Goal: Task Accomplishment & Management: Complete application form

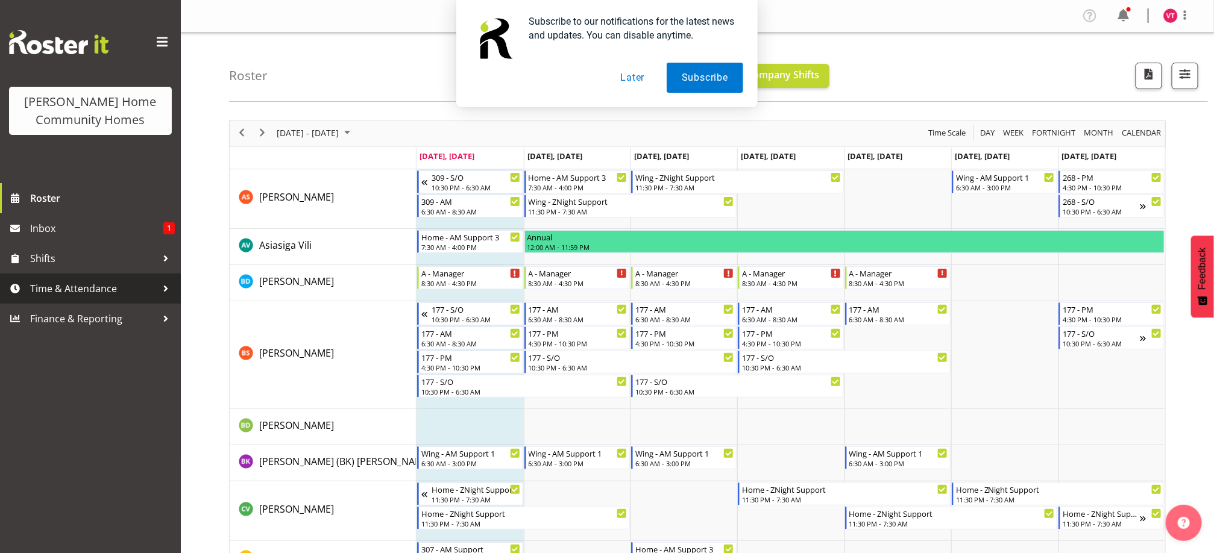
click at [103, 290] on span "Time & Attendance" at bounding box center [93, 289] width 127 height 18
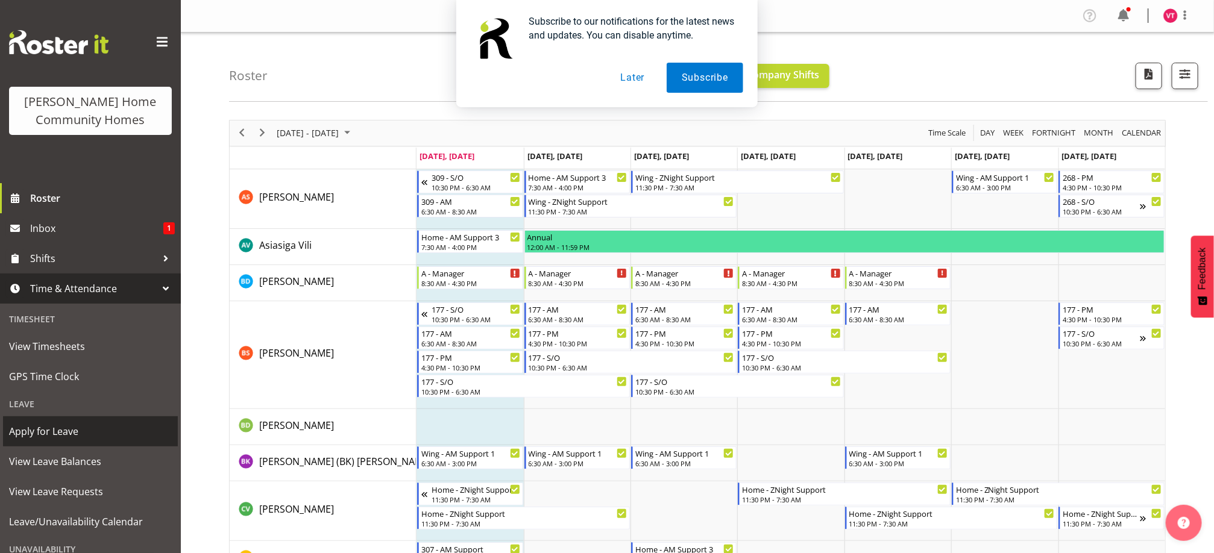
click at [98, 434] on span "Apply for Leave" at bounding box center [90, 431] width 163 height 18
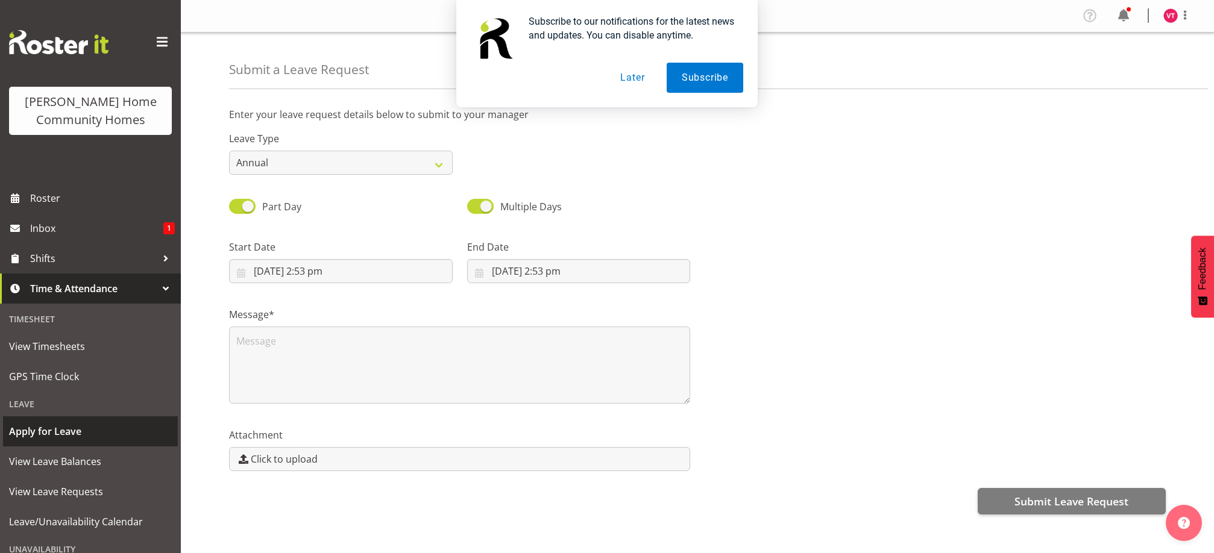
select select "8"
select select "2025"
select select "14"
select select "53"
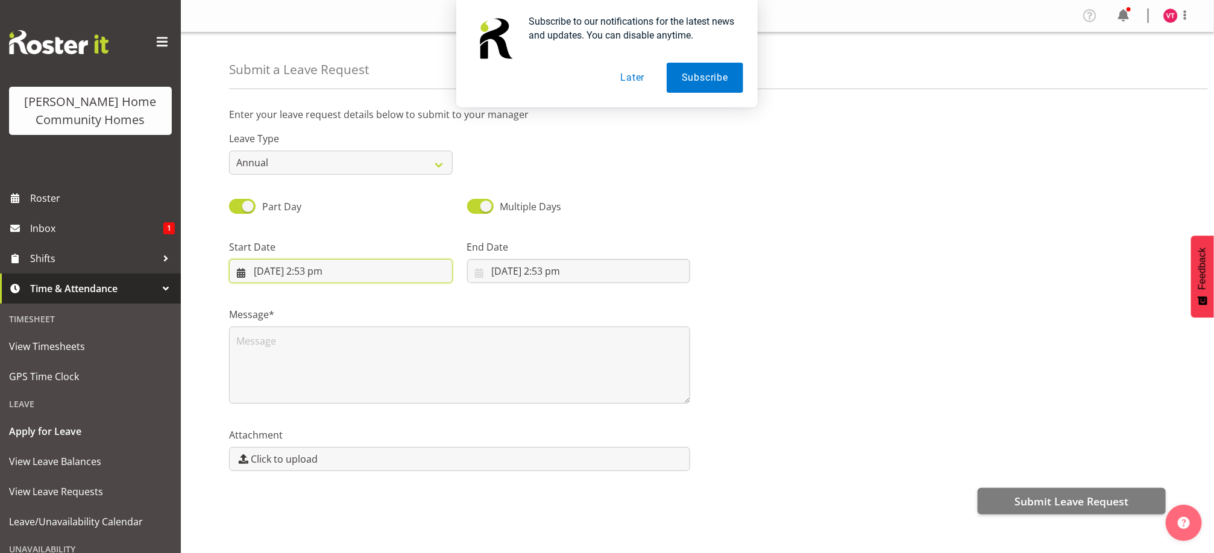
click at [356, 273] on input "29/09/2025, 2:53 pm" at bounding box center [341, 271] width 224 height 24
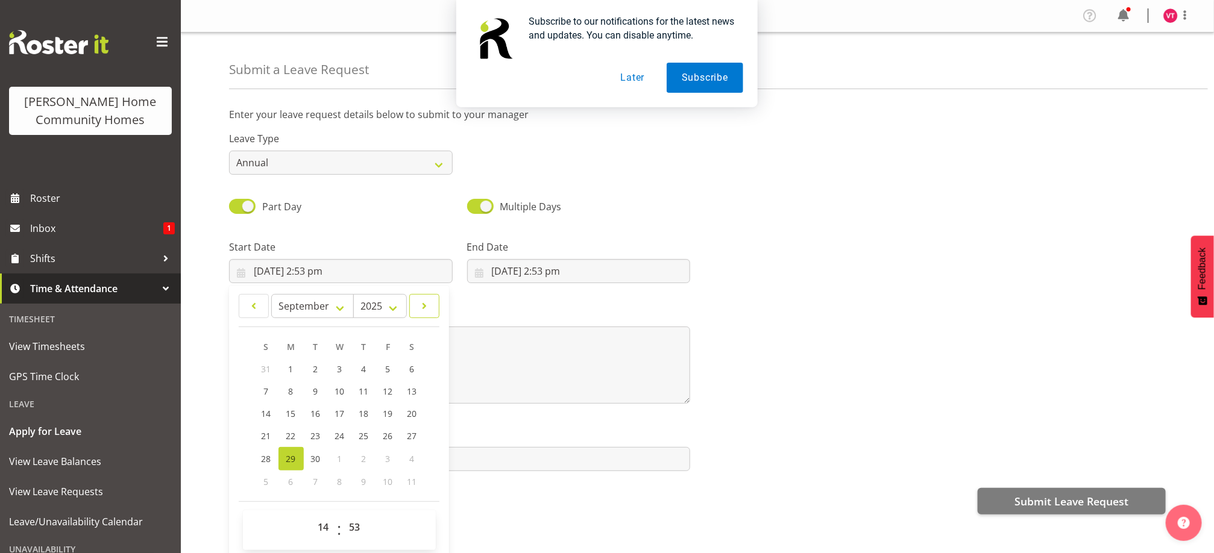
click at [419, 308] on span at bounding box center [424, 306] width 14 height 14
select select "11"
click at [363, 435] on span "25" at bounding box center [364, 435] width 10 height 11
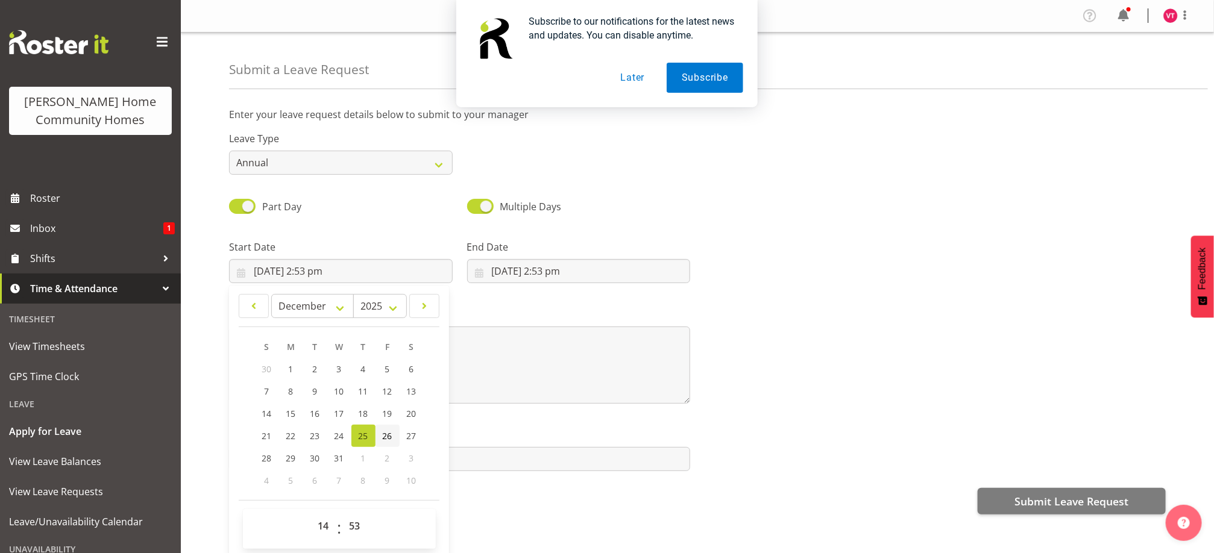
click at [386, 435] on span "26" at bounding box center [388, 435] width 10 height 11
click at [369, 436] on link "25" at bounding box center [363, 436] width 24 height 22
type input "25/12/2025, 2:53 pm"
click at [541, 270] on input "29/09/2025, 2:53 pm" at bounding box center [579, 271] width 224 height 24
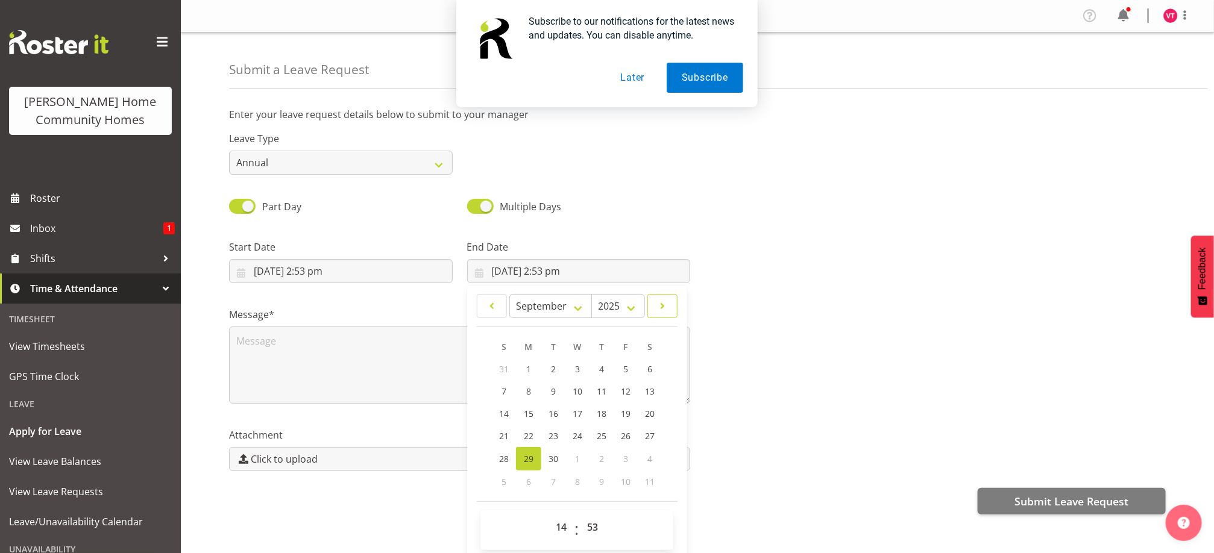
click at [667, 306] on span at bounding box center [662, 306] width 14 height 14
select select "0"
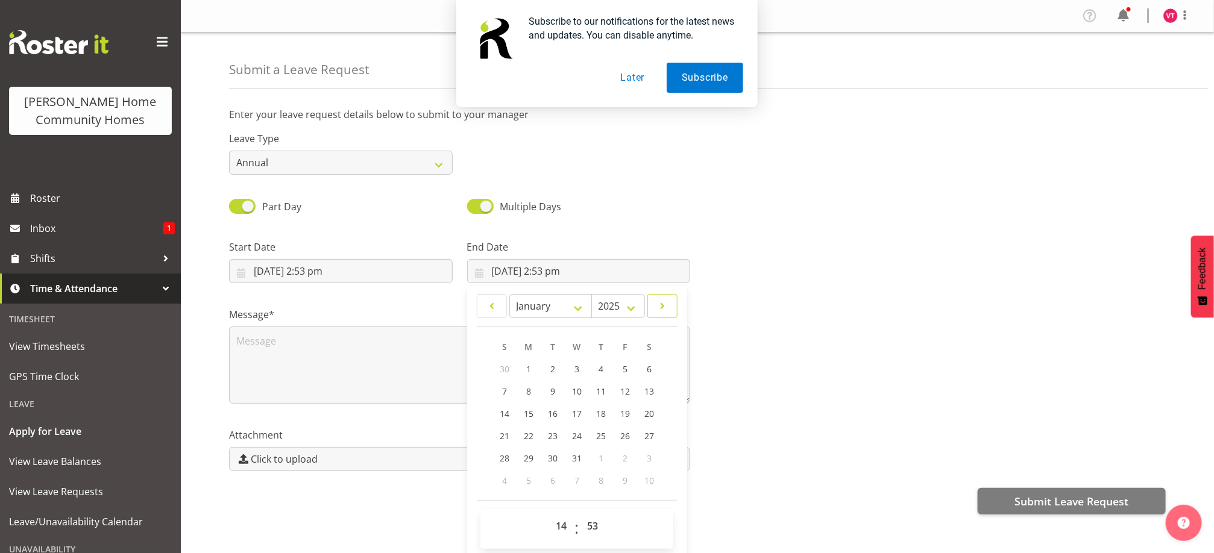
select select "2026"
click at [491, 310] on span at bounding box center [492, 306] width 14 height 14
select select "11"
select select "2025"
click at [645, 438] on span "27" at bounding box center [649, 435] width 10 height 11
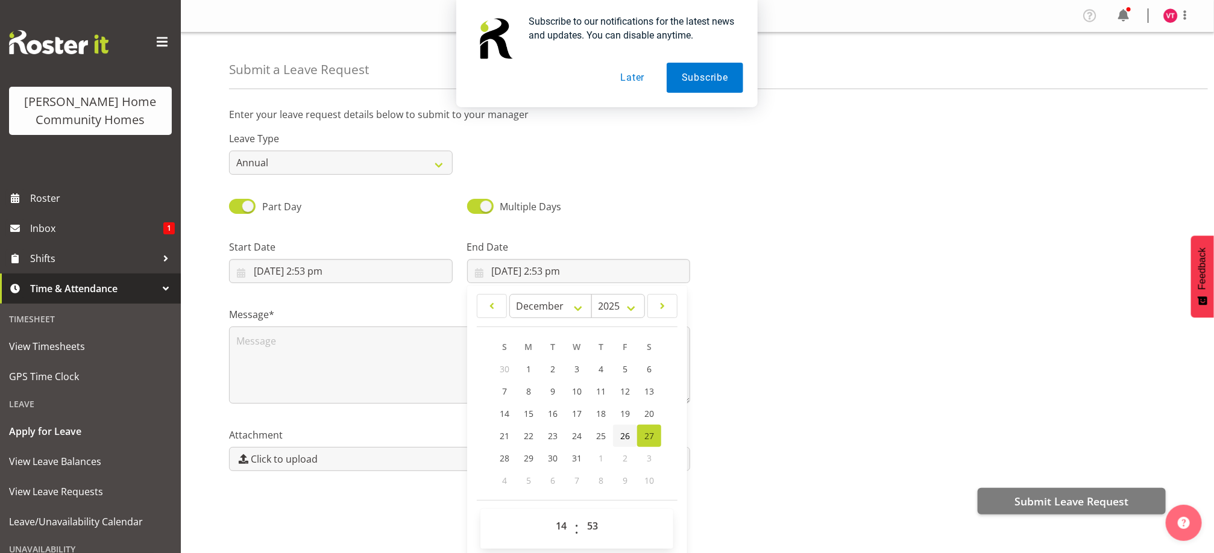
click at [627, 444] on link "26" at bounding box center [625, 436] width 24 height 22
type input "26/12/2025, 2:53 pm"
click at [302, 376] on textarea at bounding box center [459, 365] width 461 height 77
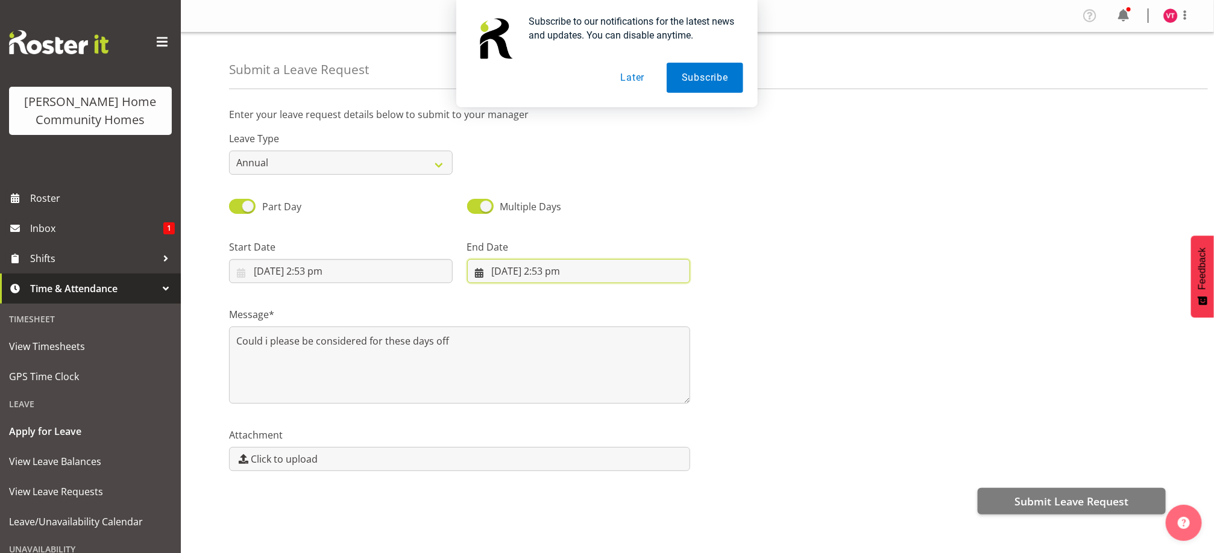
click at [617, 273] on input "26/12/2025, 2:53 pm" at bounding box center [579, 271] width 224 height 24
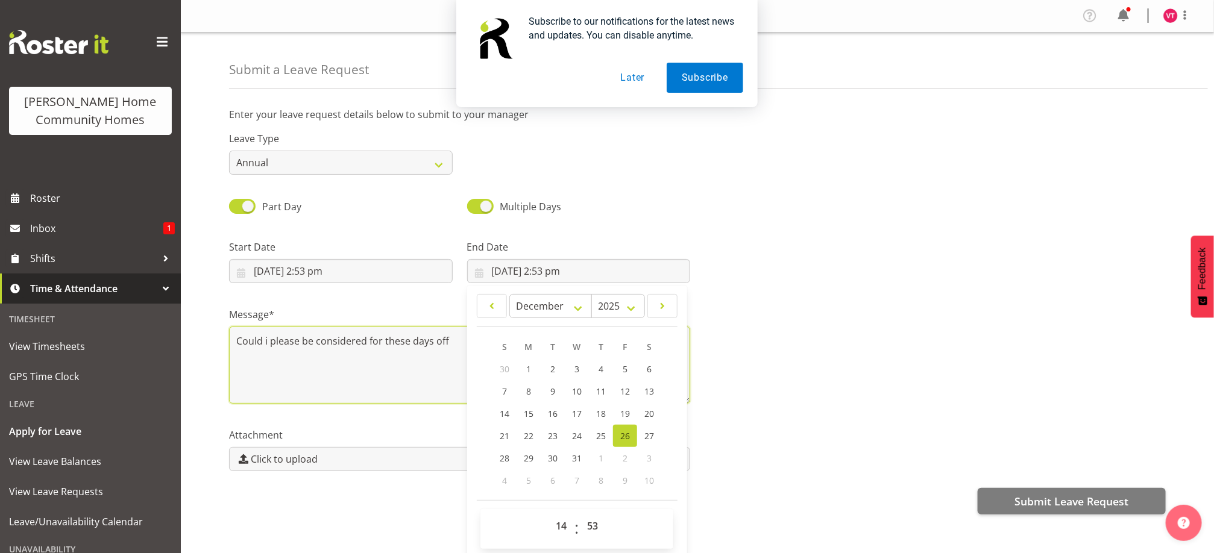
click at [410, 344] on textarea "Could i please be considered for these days off" at bounding box center [459, 365] width 461 height 77
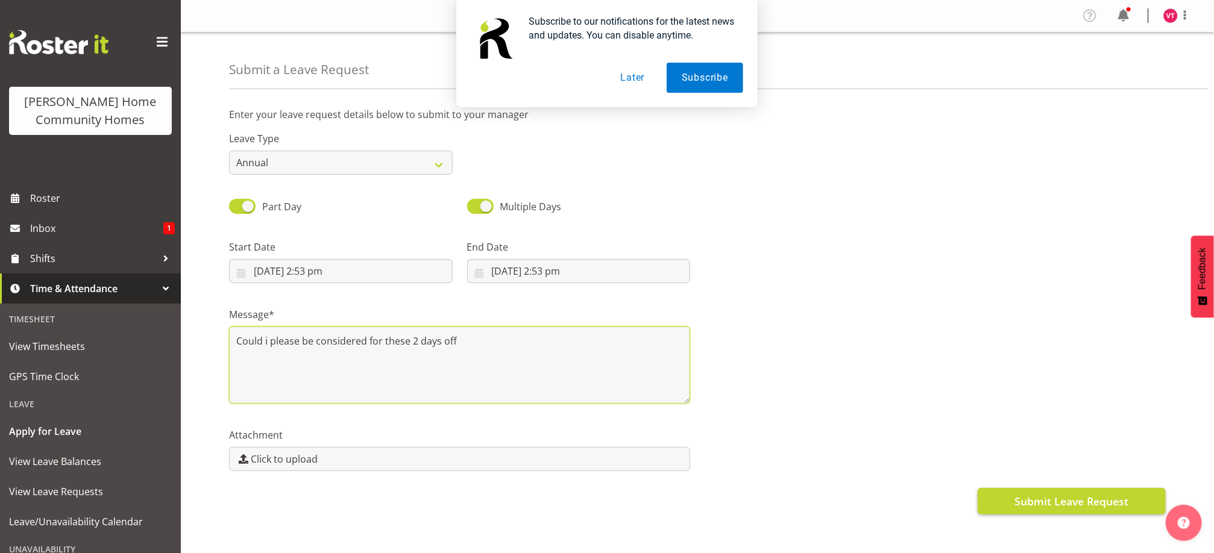
type textarea "Could i please be considered for these 2 days off"
click at [1070, 503] on span "Submit Leave Request" at bounding box center [1071, 502] width 114 height 16
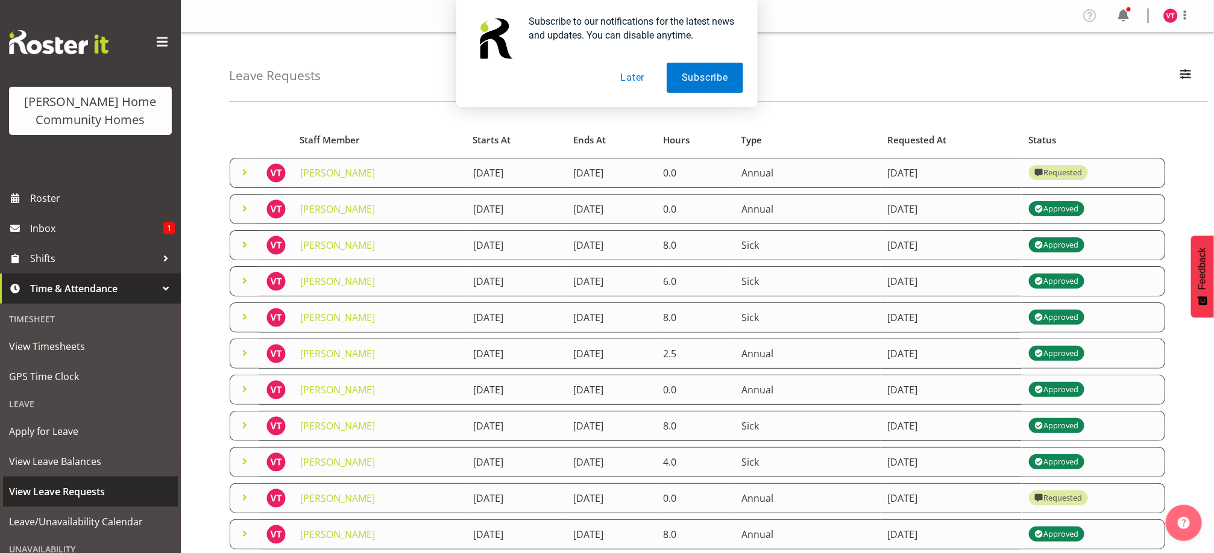
click at [118, 486] on span "View Leave Requests" at bounding box center [90, 492] width 163 height 18
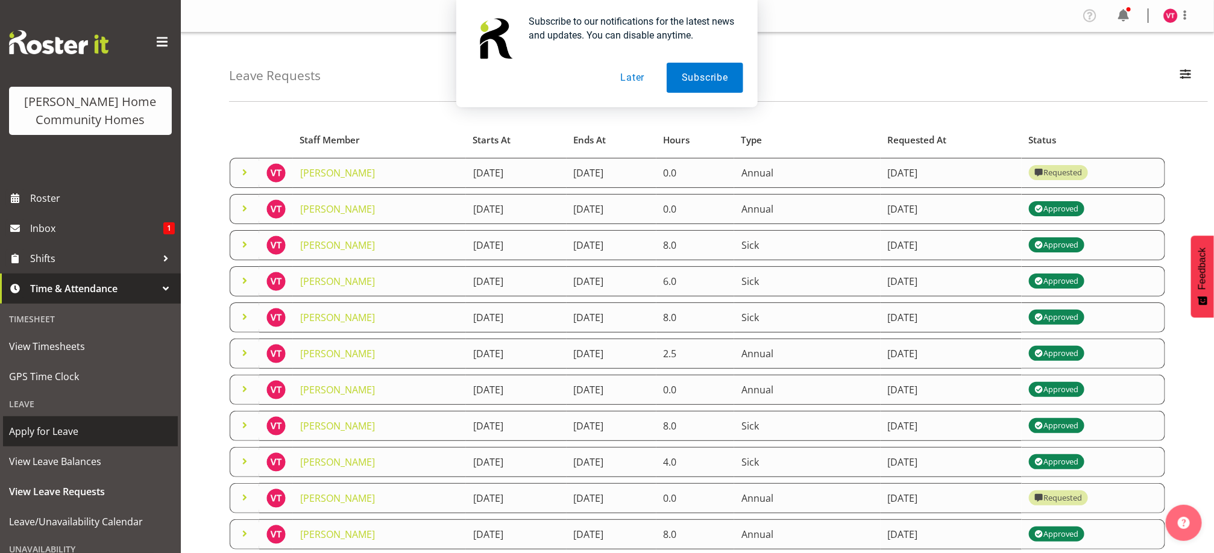
click at [115, 433] on span "Apply for Leave" at bounding box center [90, 431] width 163 height 18
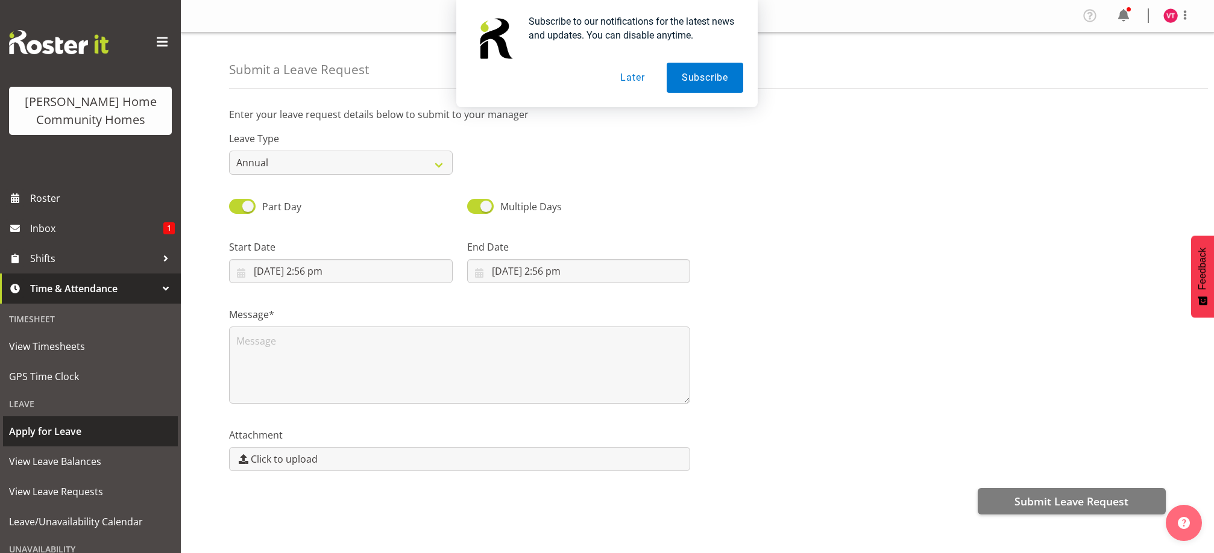
select select "8"
select select "2025"
select select "14"
select select "56"
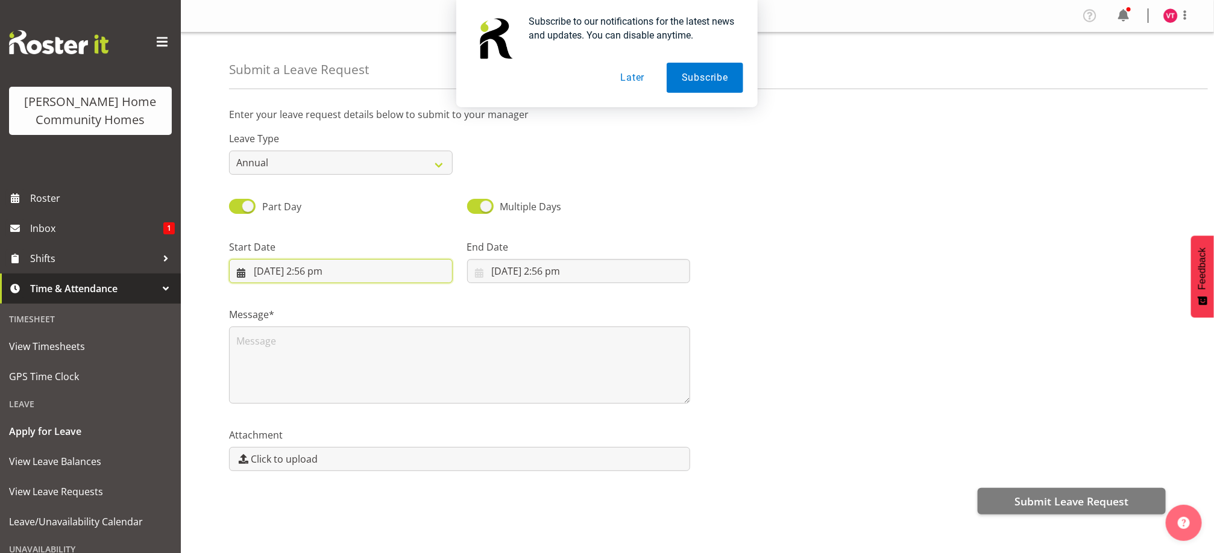
click at [355, 274] on input "[DATE] 2:56 pm" at bounding box center [341, 271] width 224 height 24
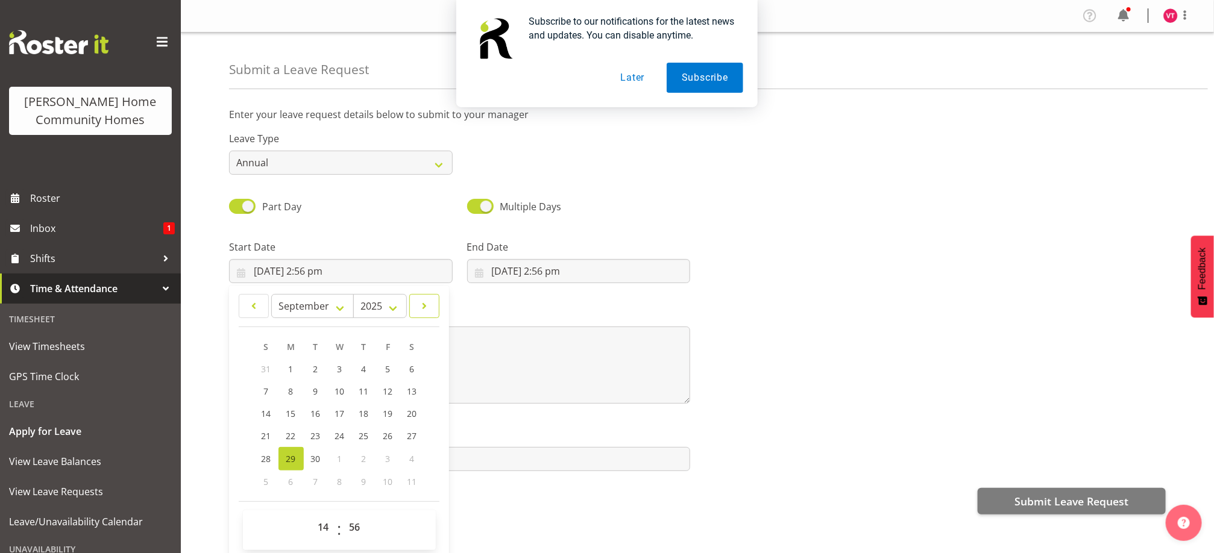
click at [422, 310] on span at bounding box center [424, 306] width 14 height 14
select select "0"
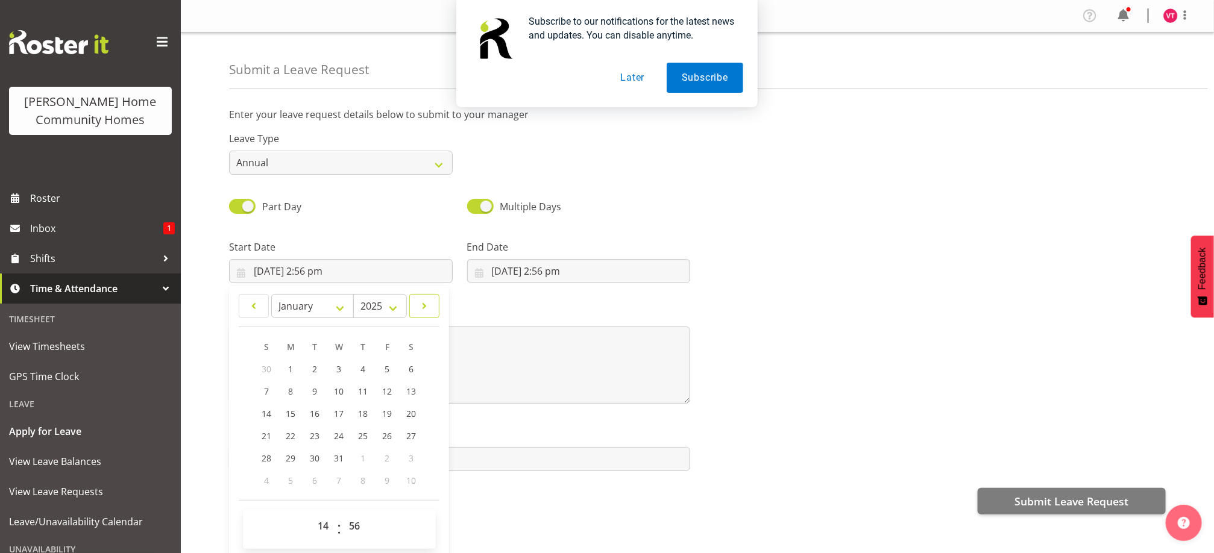
select select "2026"
click at [362, 371] on span "1" at bounding box center [363, 368] width 5 height 11
type input "1/01/2026, 2:56 pm"
click at [548, 272] on input "29/09/2025, 2:56 pm" at bounding box center [579, 271] width 224 height 24
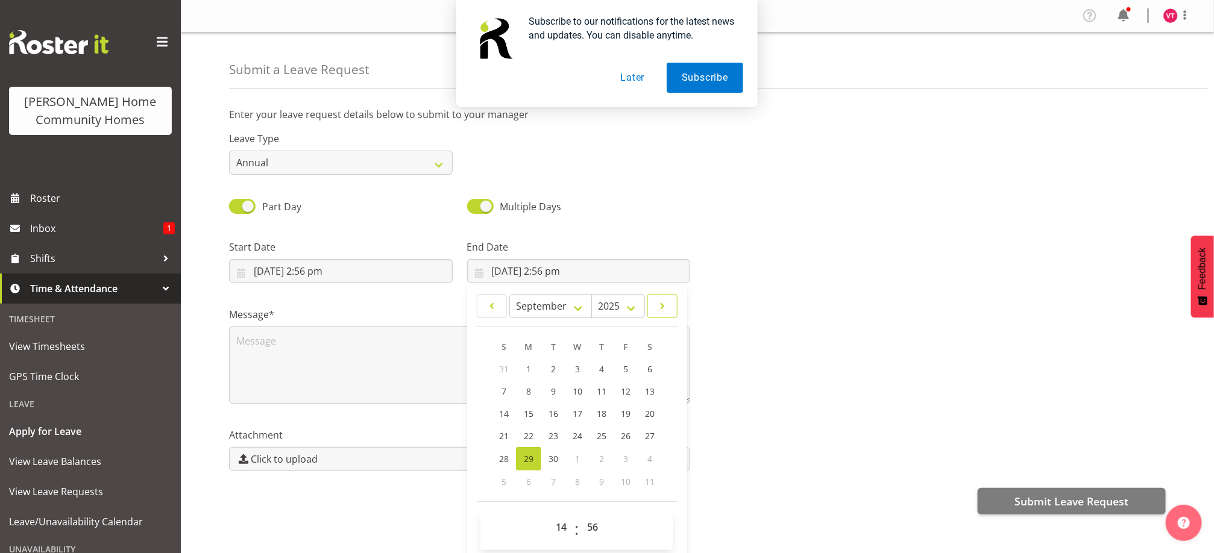
click at [664, 302] on span at bounding box center [662, 306] width 14 height 14
select select "0"
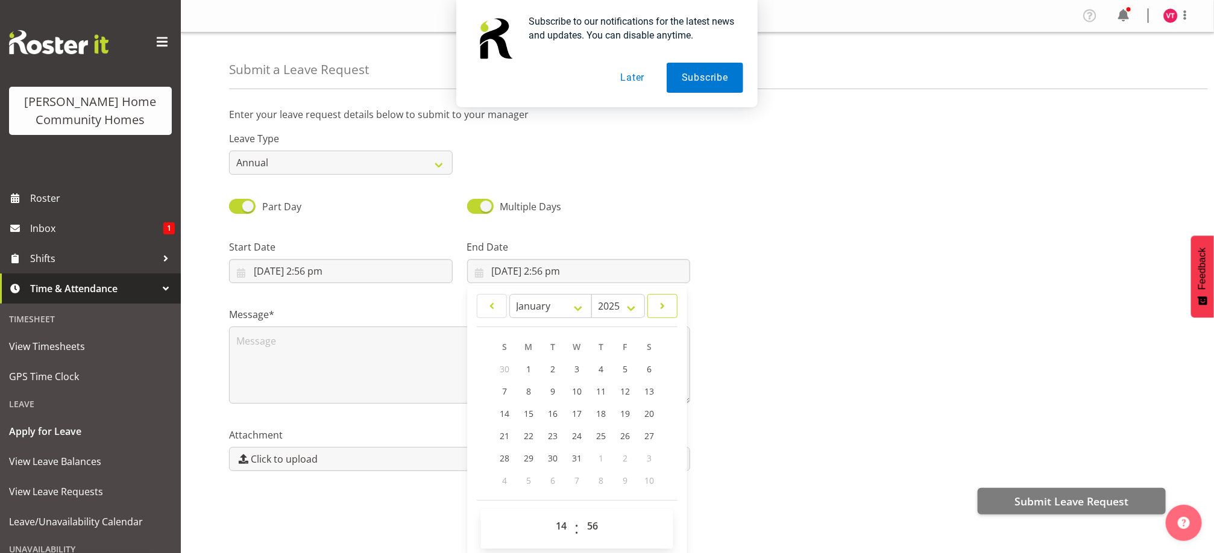
select select "2026"
click at [606, 369] on link "1" at bounding box center [601, 369] width 24 height 22
type input "1/01/2026, 2:56 pm"
click at [240, 335] on textarea at bounding box center [459, 365] width 461 height 77
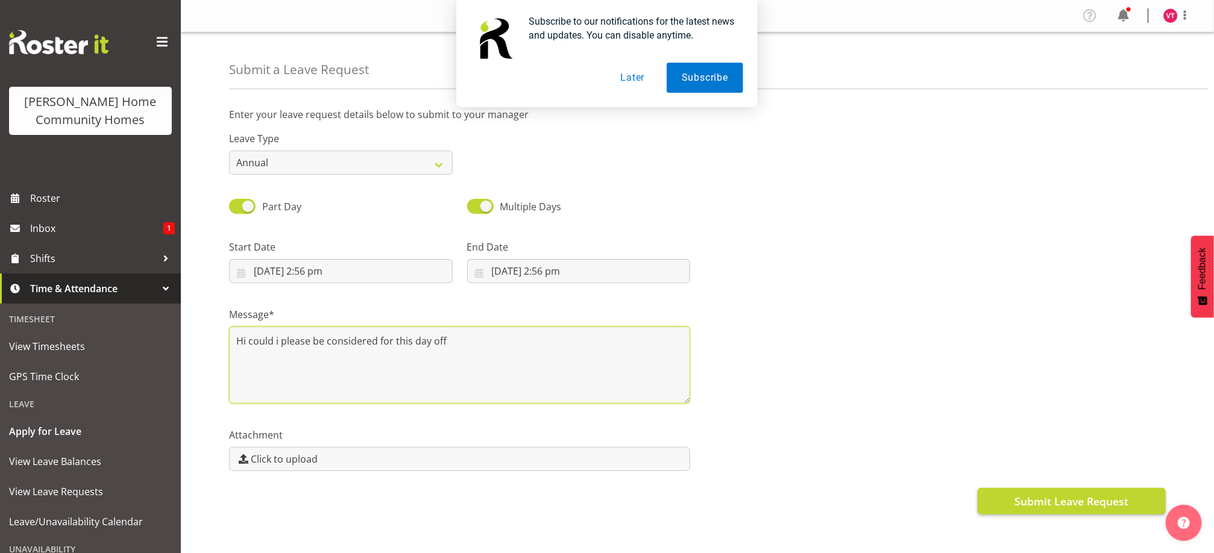
type textarea "Hi could i please be considered for this day off"
click at [1029, 497] on span "Submit Leave Request" at bounding box center [1071, 502] width 114 height 16
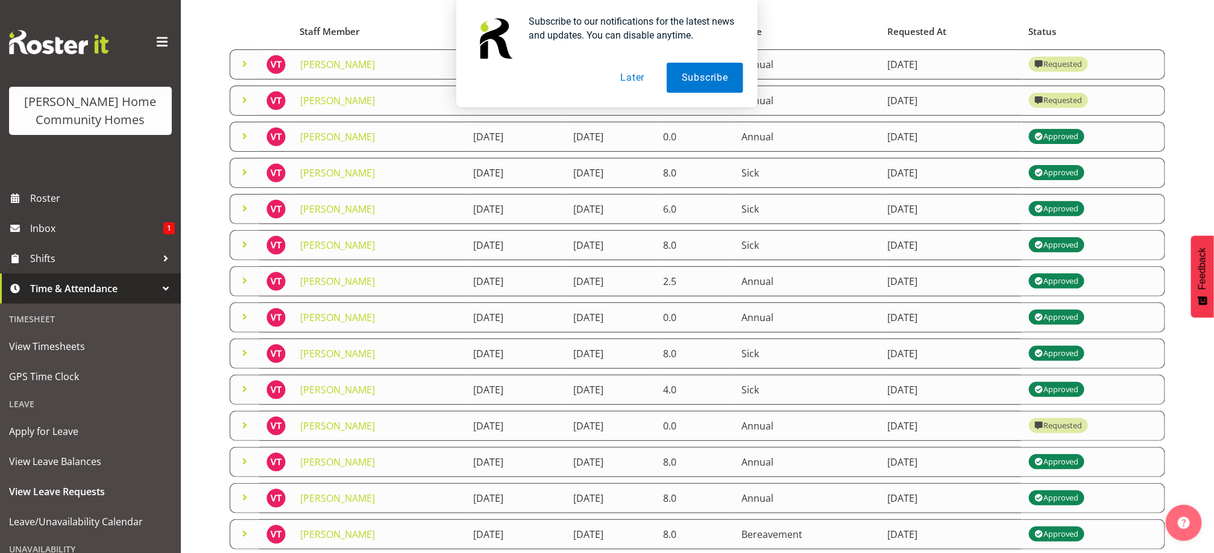
scroll to position [208, 0]
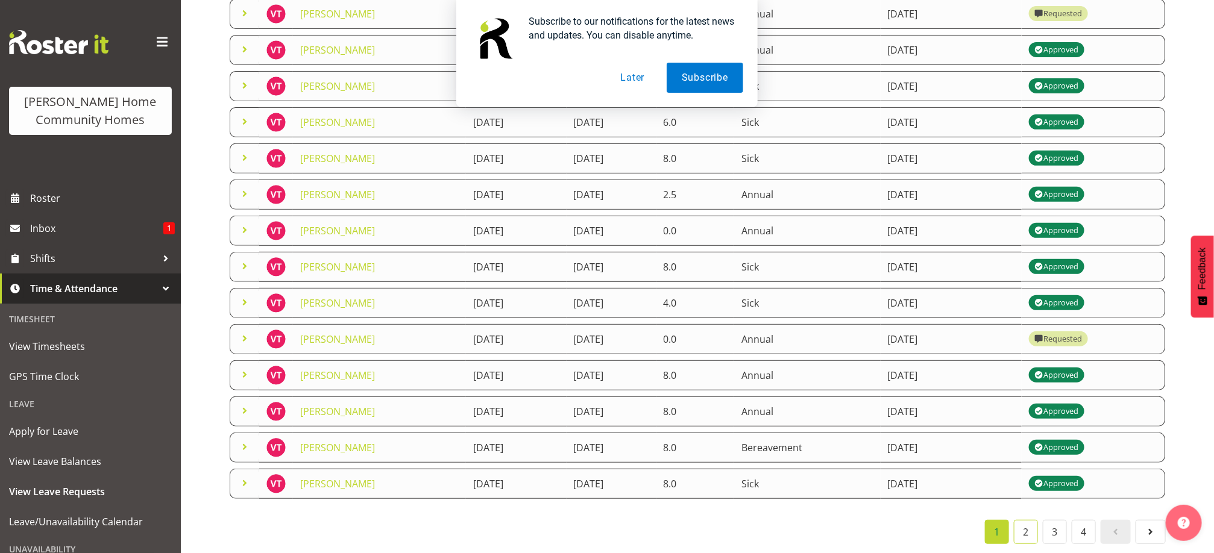
click at [1017, 520] on link "2" at bounding box center [1026, 532] width 24 height 24
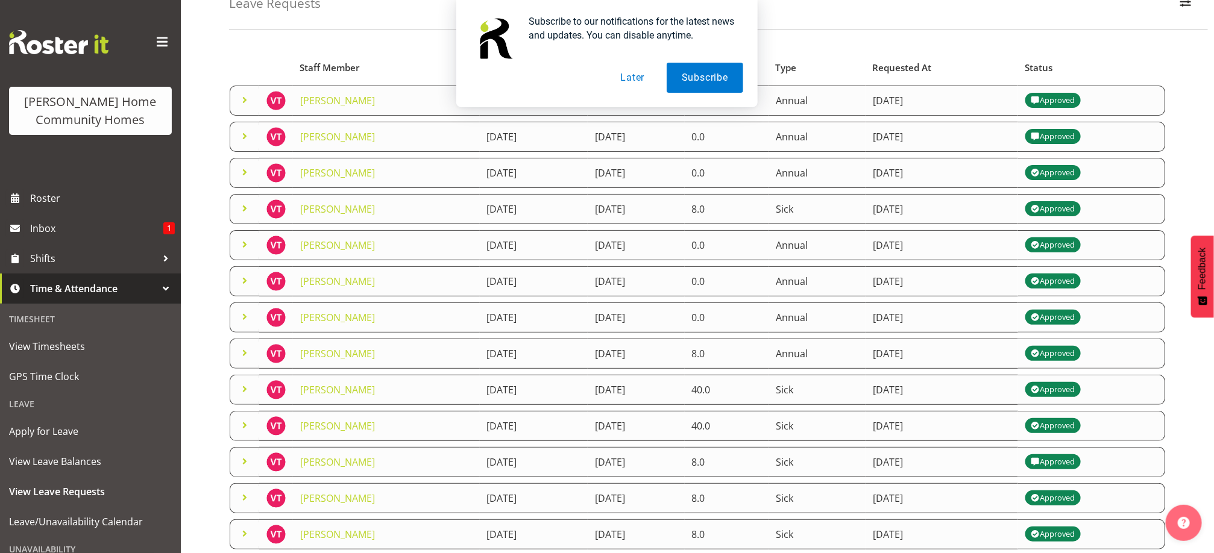
scroll to position [0, 0]
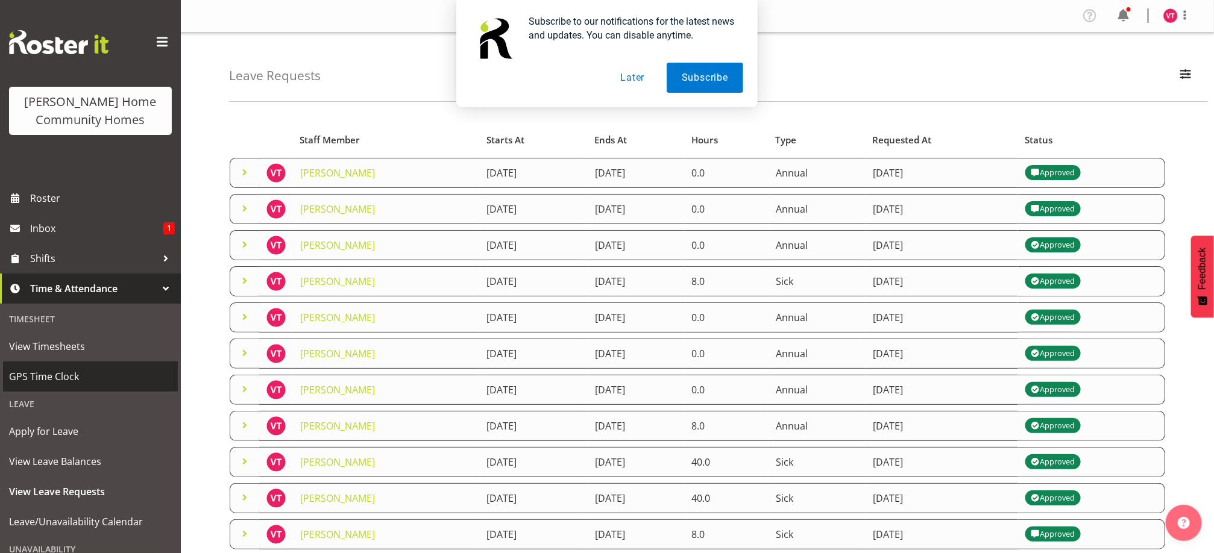
click at [107, 378] on span "GPS Time Clock" at bounding box center [90, 377] width 163 height 18
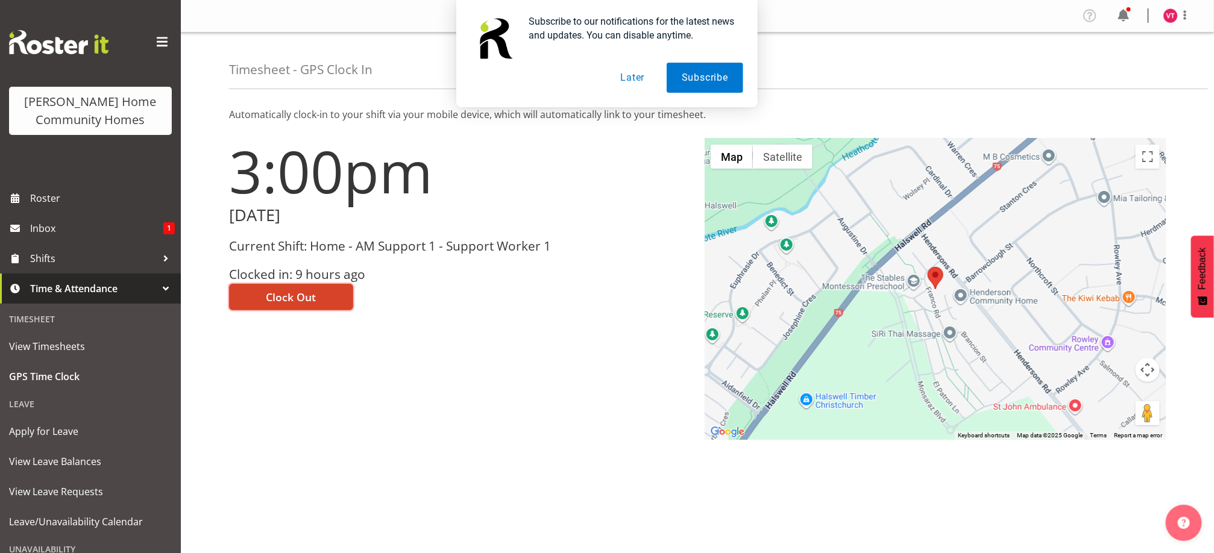
click at [284, 298] on span "Clock Out" at bounding box center [291, 297] width 50 height 16
click at [1175, 20] on div "Subscribe to our notifications for the latest news and updates. You can disable…" at bounding box center [607, 53] width 1214 height 107
click at [1170, 16] on div "Subscribe to our notifications for the latest news and updates. You can disable…" at bounding box center [607, 53] width 1214 height 107
click at [1170, 14] on div "Subscribe to our notifications for the latest news and updates. You can disable…" at bounding box center [607, 53] width 1214 height 107
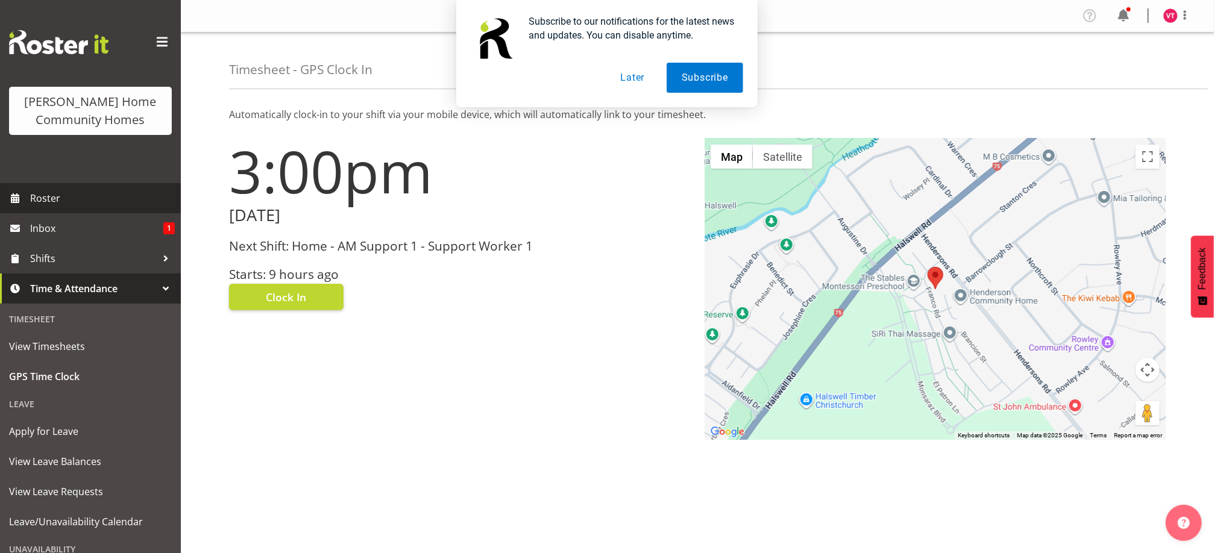
click at [86, 196] on span "Roster" at bounding box center [102, 198] width 145 height 18
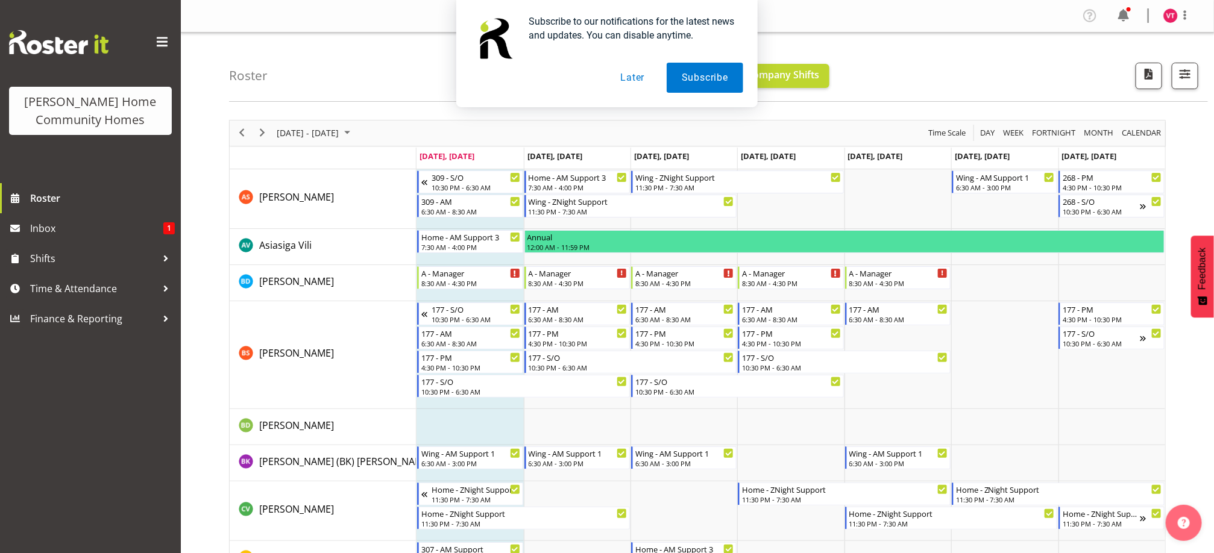
click at [1170, 13] on div "Subscribe to our notifications for the latest news and updates. You can disable…" at bounding box center [607, 53] width 1214 height 107
drag, startPoint x: 1170, startPoint y: 13, endPoint x: 991, endPoint y: 95, distance: 196.9
click at [991, 95] on div "Subscribe to our notifications for the latest news and updates. You can disable…" at bounding box center [607, 53] width 1214 height 107
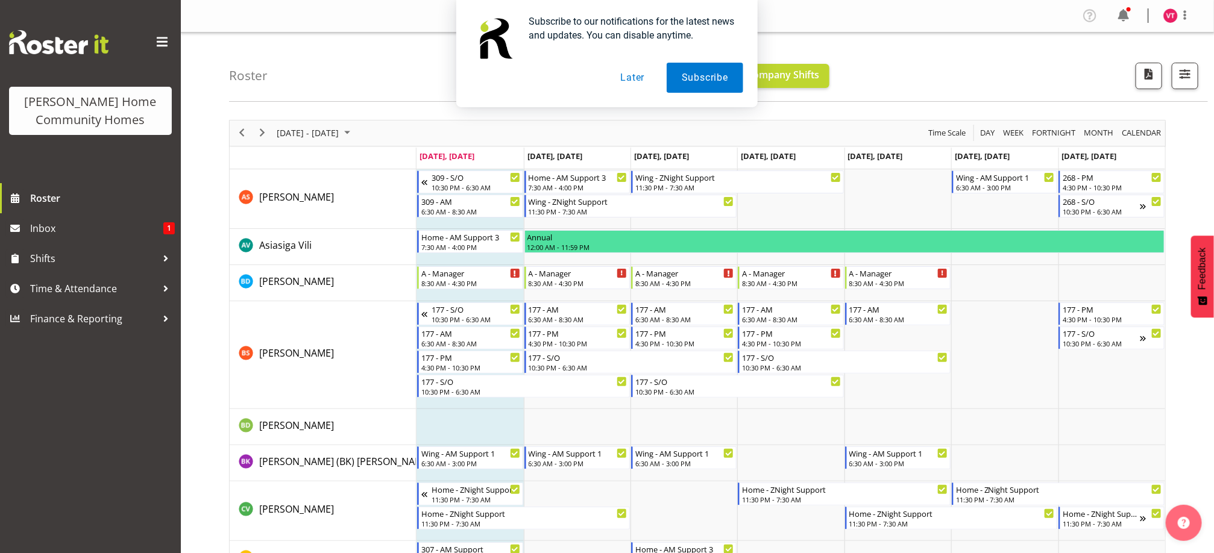
click at [1123, 14] on div "Subscribe to our notifications for the latest news and updates. You can disable…" at bounding box center [607, 53] width 1214 height 107
click at [1169, 13] on div "Subscribe to our notifications for the latest news and updates. You can disable…" at bounding box center [607, 53] width 1214 height 107
click at [1170, 17] on div "Subscribe to our notifications for the latest news and updates. You can disable…" at bounding box center [607, 53] width 1214 height 107
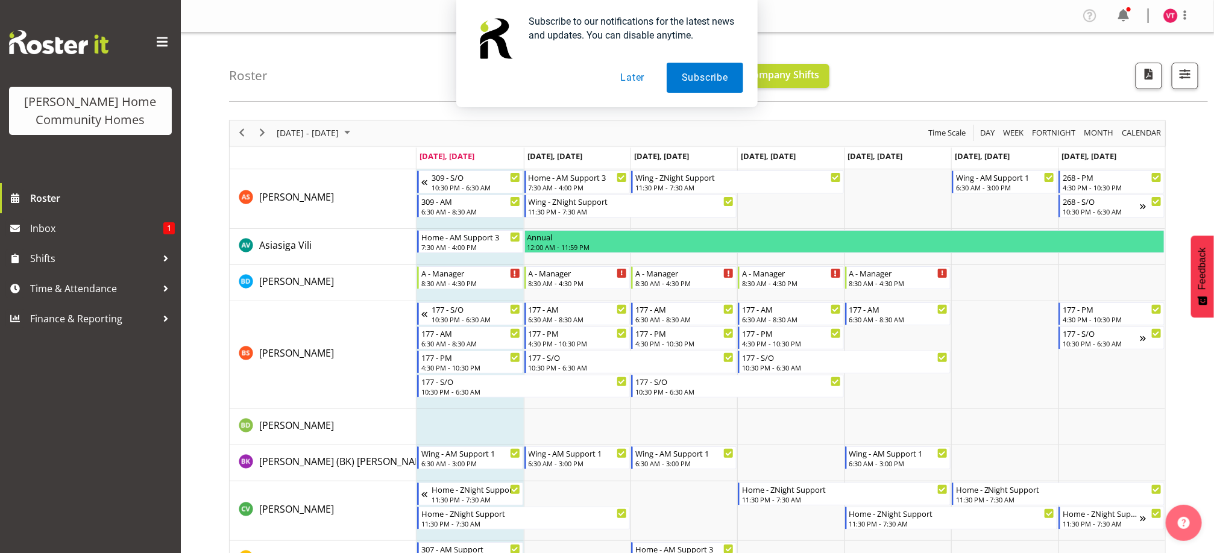
click at [1170, 17] on div "Subscribe to our notifications for the latest news and updates. You can disable…" at bounding box center [607, 53] width 1214 height 107
click at [650, 77] on button "Later" at bounding box center [632, 78] width 54 height 30
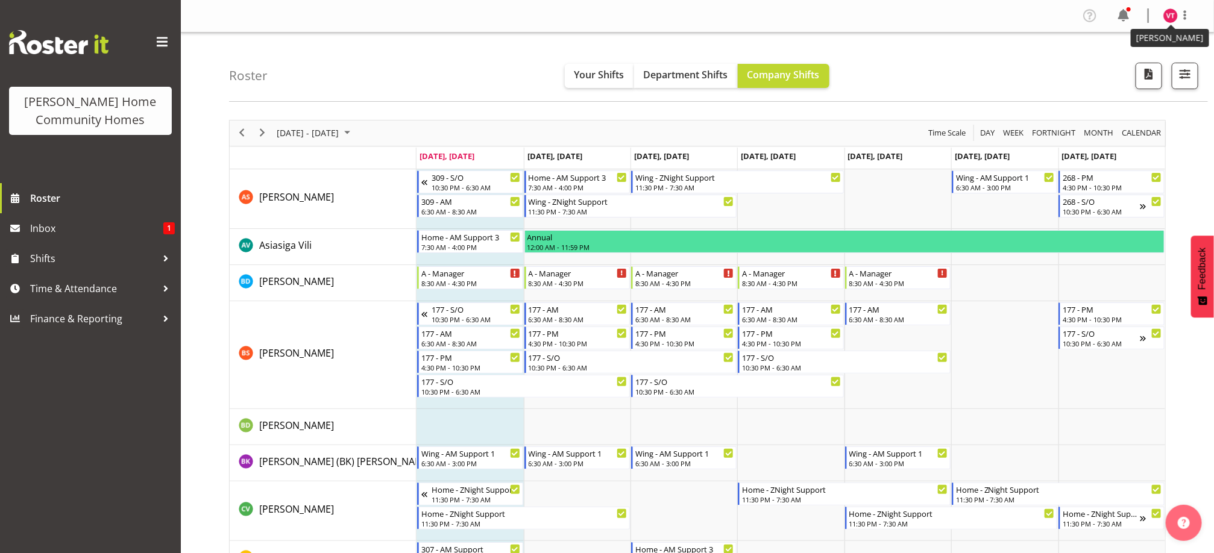
click at [1170, 11] on img at bounding box center [1170, 15] width 14 height 14
click at [1033, 81] on div "Roster Your Shifts Department Shifts Company Shifts All Locations Clear 177 Hal…" at bounding box center [718, 67] width 979 height 69
click at [1166, 18] on img at bounding box center [1170, 15] width 14 height 14
click at [1126, 67] on link "Log Out" at bounding box center [1134, 63] width 116 height 22
